Goal: Communication & Community: Answer question/provide support

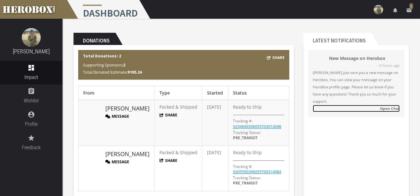
click at [395, 111] on link "Open Chat" at bounding box center [355, 108] width 87 height 7
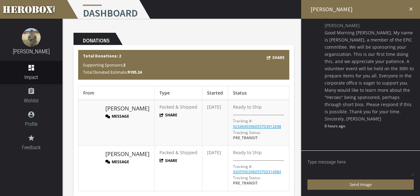
click at [342, 159] on textarea at bounding box center [360, 166] width 106 height 19
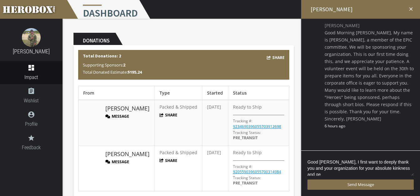
scroll to position [1, 0]
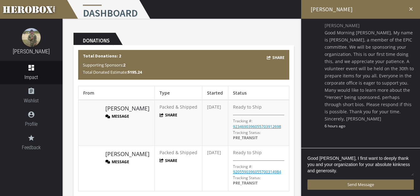
drag, startPoint x: 390, startPoint y: 166, endPoint x: 350, endPoint y: 174, distance: 41.2
click at [350, 174] on textarea "Good [PERSON_NAME], I first want to deeply thank you and your organization for …" at bounding box center [360, 166] width 106 height 22
click at [334, 172] on textarea "Good [PERSON_NAME], I first want to deeply thank you and your organization for …" at bounding box center [360, 166] width 106 height 22
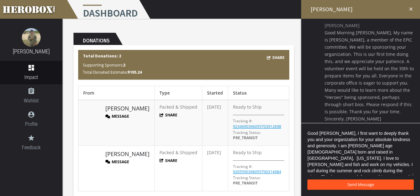
type textarea "Good [PERSON_NAME], I first want to deeply thank you and your organization for …"
click at [328, 186] on button "Send Message" at bounding box center [360, 185] width 106 height 10
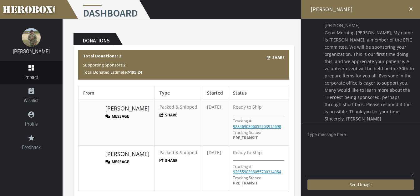
scroll to position [21, 0]
